Goal: Task Accomplishment & Management: Use online tool/utility

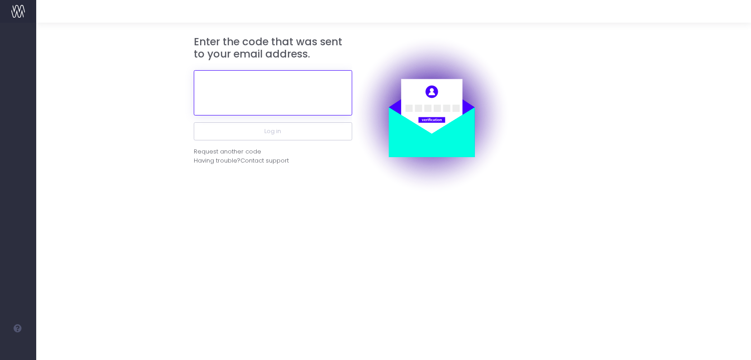
click at [279, 90] on input "text" at bounding box center [273, 92] width 158 height 45
paste input "717442"
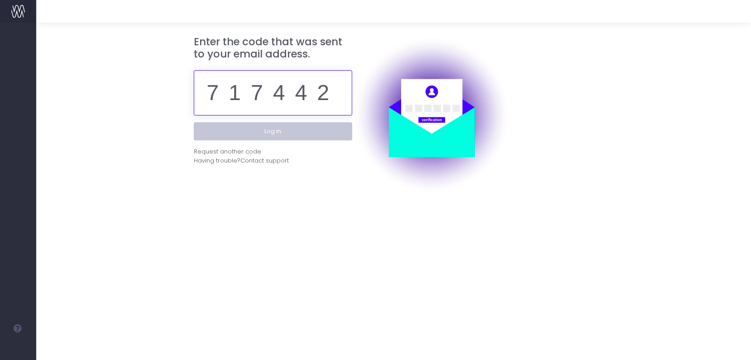
type input "717442"
click at [310, 134] on button "Log in" at bounding box center [273, 131] width 158 height 18
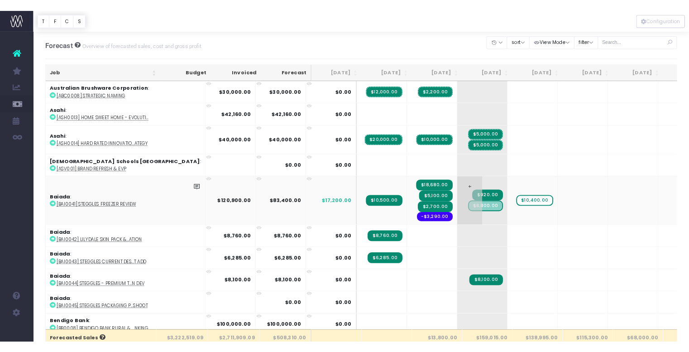
scroll to position [0, 5]
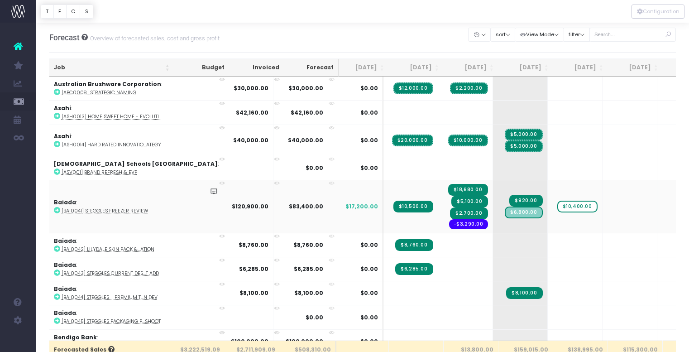
click at [383, 189] on td "$10,500.00" at bounding box center [410, 206] width 55 height 53
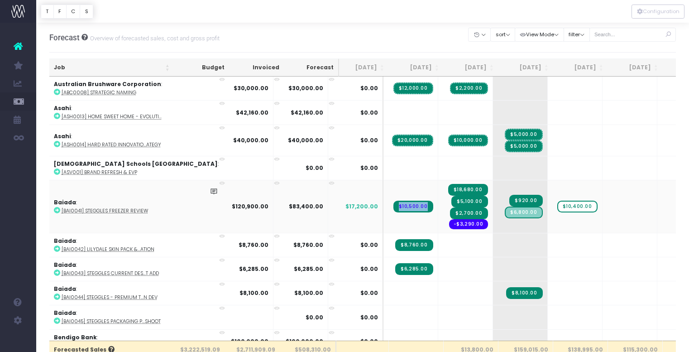
click at [383, 189] on td "$10,500.00" at bounding box center [410, 206] width 55 height 53
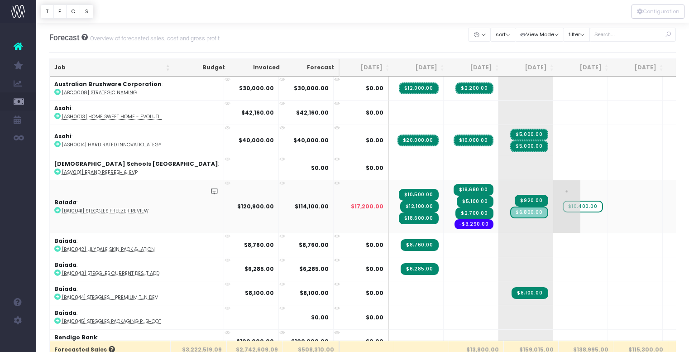
click at [563, 209] on span "$10,400.00" at bounding box center [583, 207] width 40 height 12
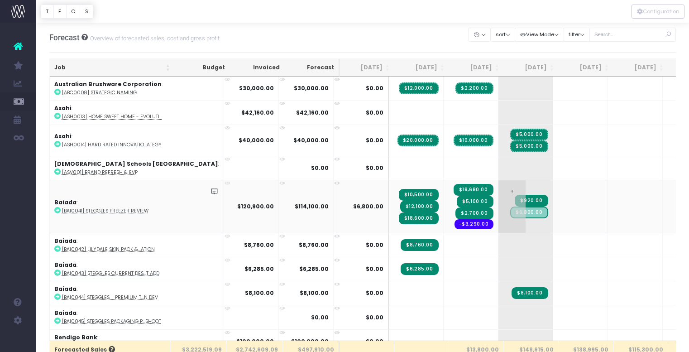
click at [510, 213] on span "$6,800.00" at bounding box center [529, 212] width 38 height 12
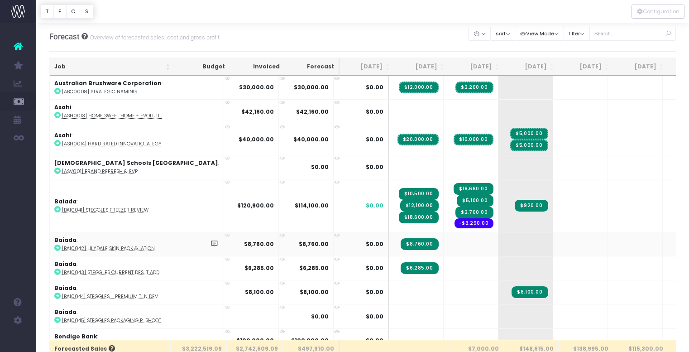
scroll to position [0, 0]
click at [553, 195] on span "+" at bounding box center [566, 205] width 27 height 53
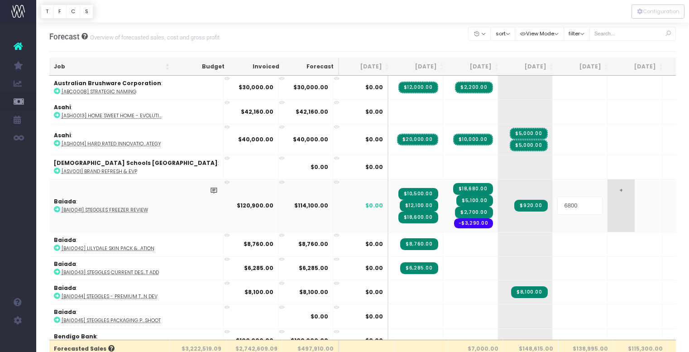
click at [559, 185] on body "Oh my... this is bad. wayahead wasn't able to load this page. Please contact su…" at bounding box center [344, 175] width 689 height 352
